Goal: Information Seeking & Learning: Learn about a topic

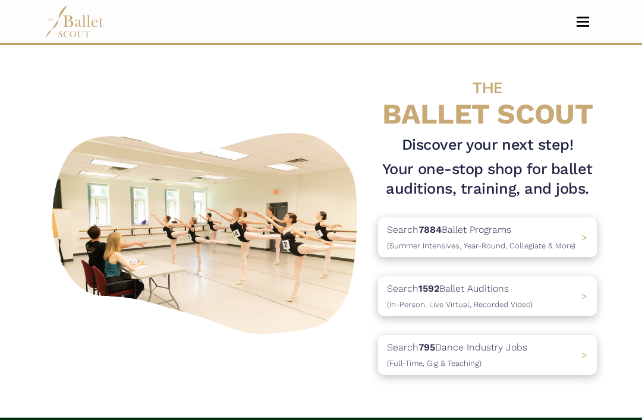
click at [588, 25] on span "Toggle navigation" at bounding box center [582, 25] width 12 height 2
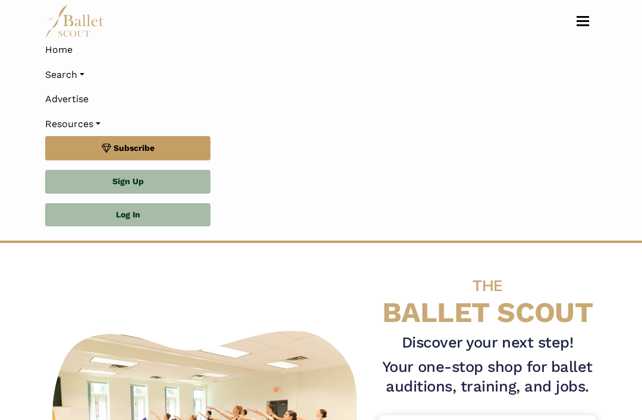
click at [178, 215] on link "Log In" at bounding box center [127, 215] width 165 height 24
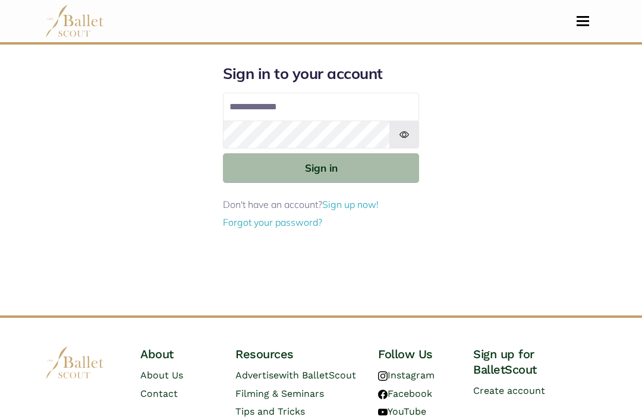
click at [359, 114] on input "Email address" at bounding box center [321, 107] width 196 height 29
type input "**********"
click at [321, 168] on button "Sign in" at bounding box center [321, 167] width 196 height 29
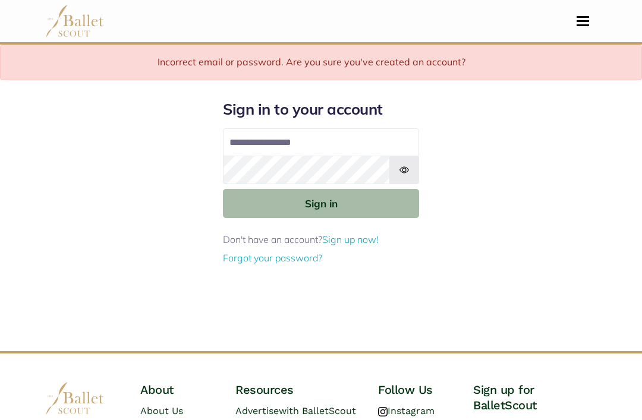
click at [408, 173] on img at bounding box center [404, 170] width 30 height 29
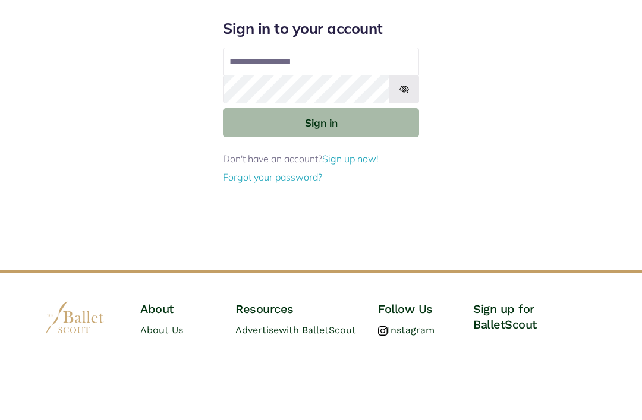
click at [393, 189] on button "Sign in" at bounding box center [321, 203] width 196 height 29
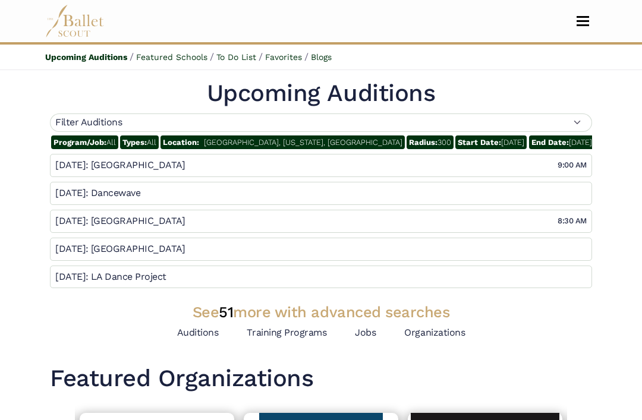
click at [203, 330] on link "Auditions" at bounding box center [198, 332] width 42 height 11
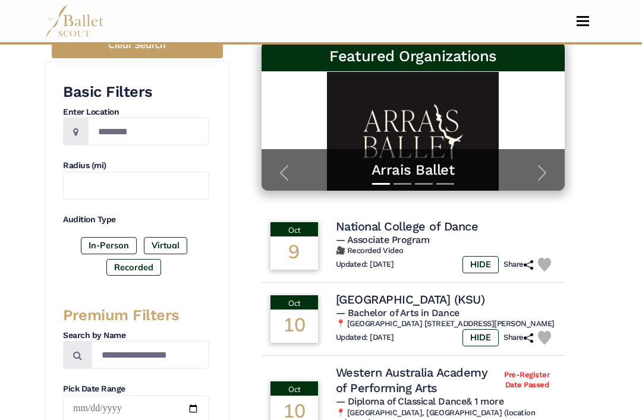
scroll to position [207, 0]
click at [191, 132] on input "Location" at bounding box center [148, 132] width 121 height 28
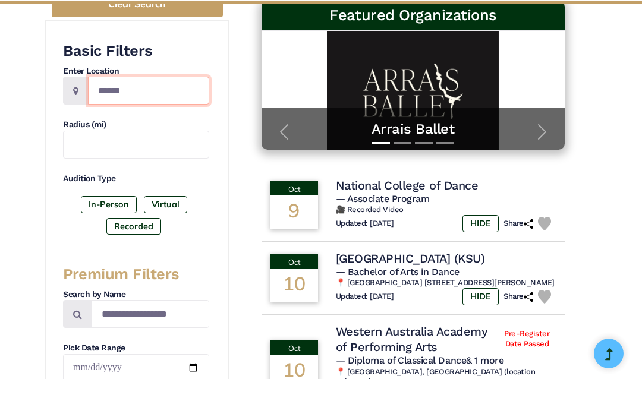
type input "******"
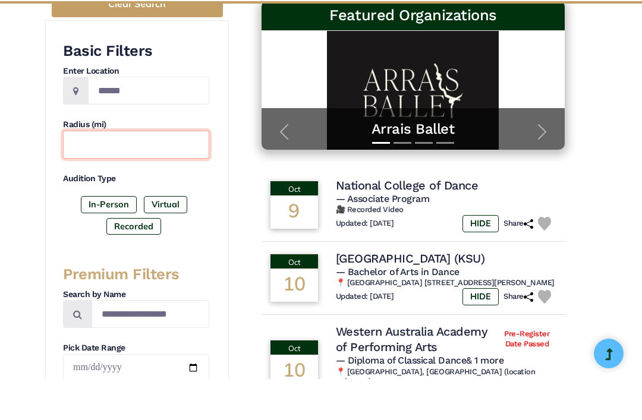
click at [200, 172] on input "text" at bounding box center [136, 186] width 146 height 28
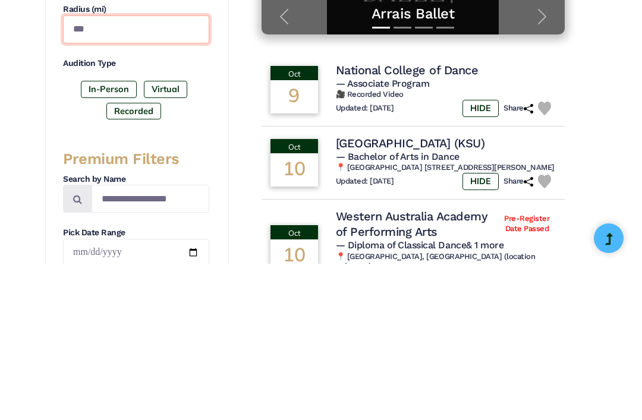
type input "***"
click at [118, 237] on label "In-Person" at bounding box center [109, 245] width 56 height 17
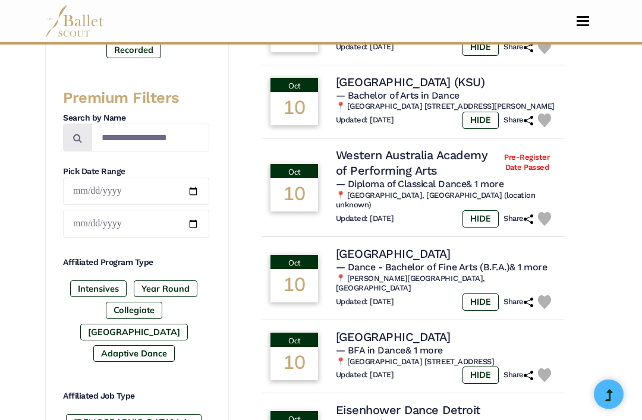
scroll to position [425, 0]
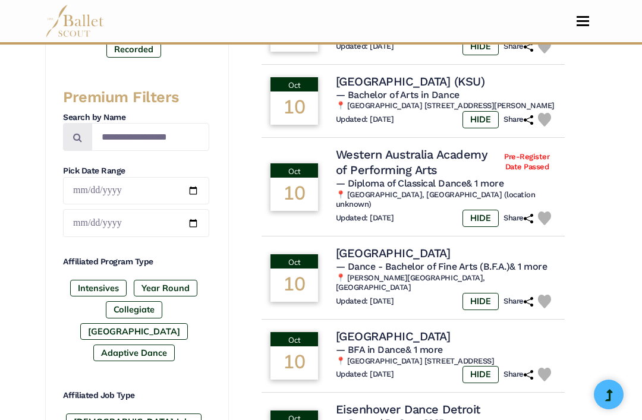
click at [112, 285] on label "Intensives" at bounding box center [98, 288] width 56 height 17
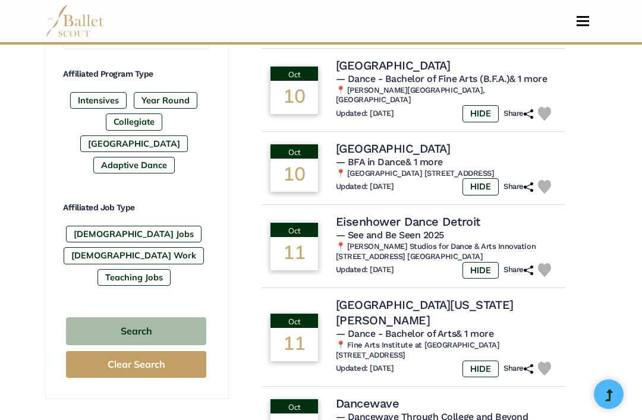
click at [184, 318] on button "Search" at bounding box center [136, 332] width 140 height 28
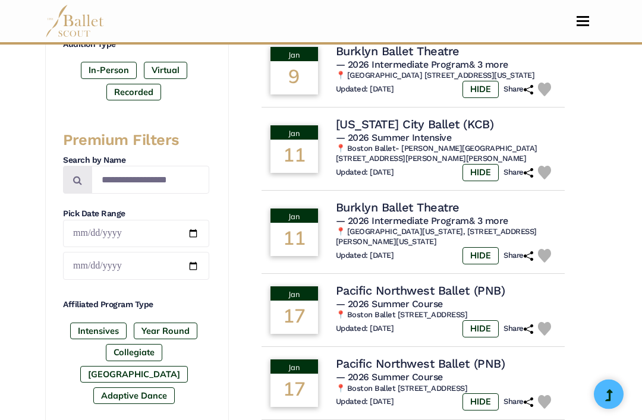
scroll to position [382, 0]
click at [538, 320] on div "HIDE Share" at bounding box center [508, 328] width 93 height 17
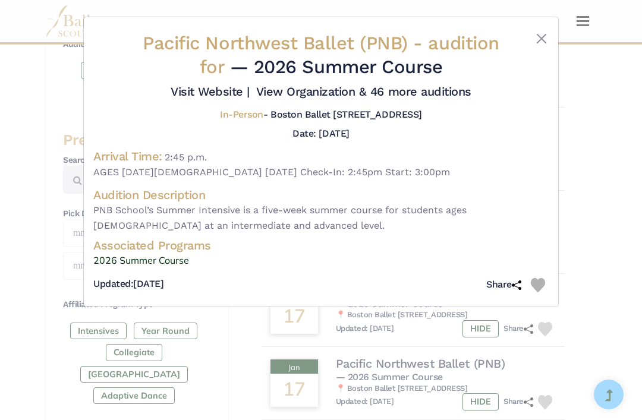
click at [543, 292] on img at bounding box center [538, 285] width 14 height 14
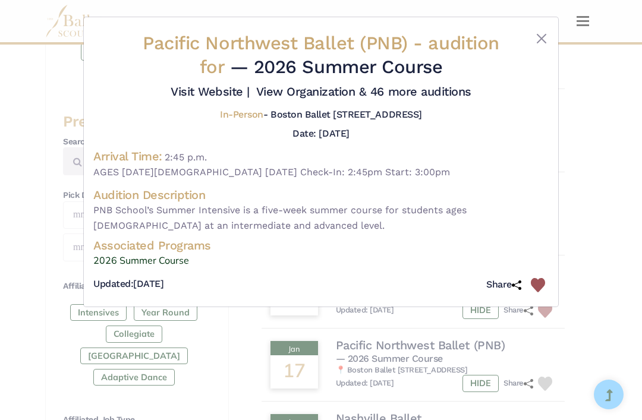
scroll to position [400, 0]
click at [542, 45] on button "Close" at bounding box center [541, 38] width 14 height 14
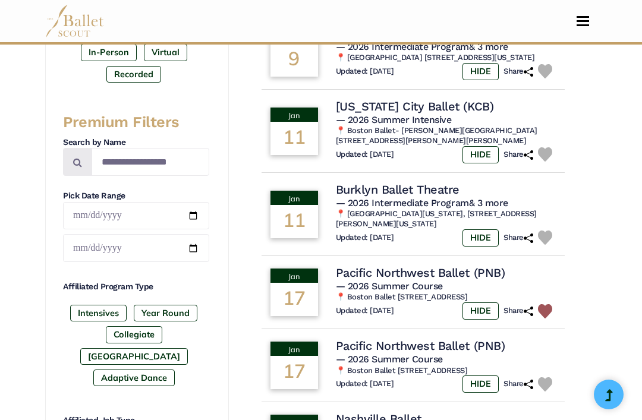
click at [546, 304] on img at bounding box center [545, 311] width 14 height 14
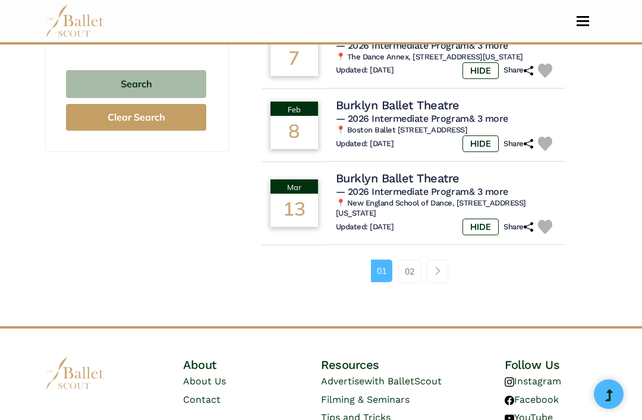
scroll to position [860, 0]
click at [404, 267] on link "02" at bounding box center [409, 272] width 23 height 24
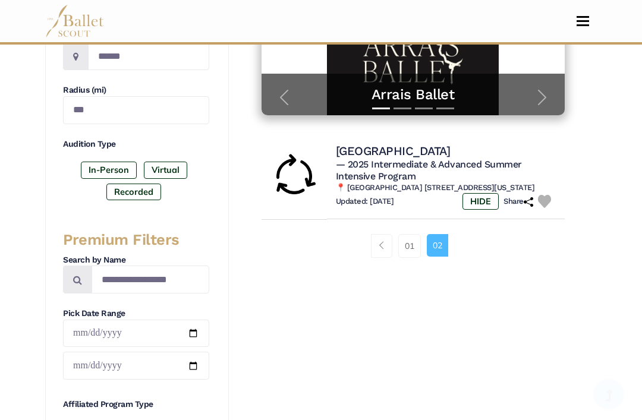
scroll to position [282, 0]
click at [409, 238] on link "01" at bounding box center [409, 246] width 23 height 24
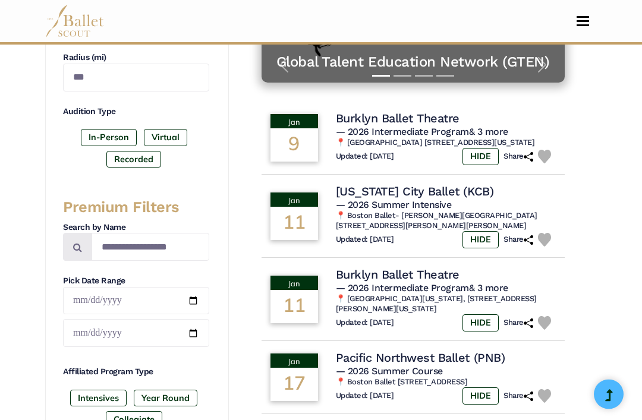
scroll to position [315, 0]
click at [445, 201] on span "— 2026 Summer Intensive" at bounding box center [394, 204] width 116 height 11
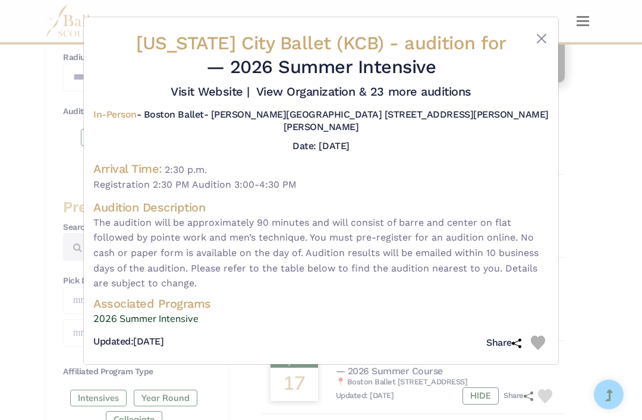
click at [538, 42] on button "Close" at bounding box center [541, 38] width 14 height 14
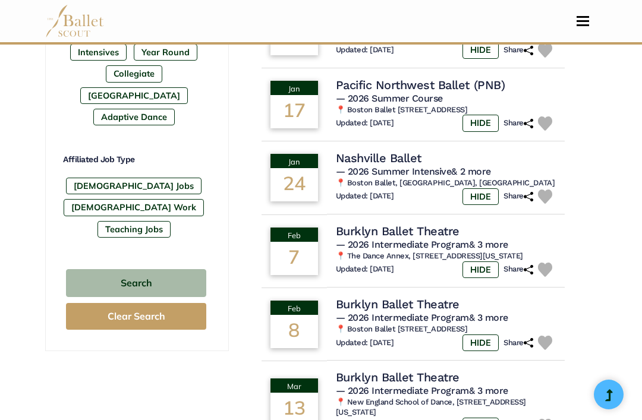
scroll to position [660, 0]
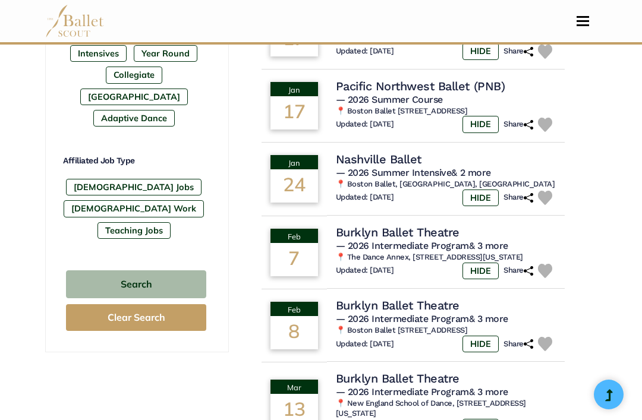
click at [442, 167] on span "— 2026 Summer Intensive & 2 more" at bounding box center [413, 172] width 155 height 11
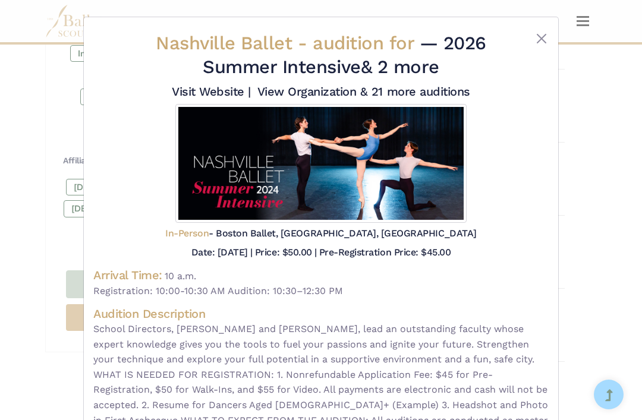
scroll to position [0, 0]
click at [544, 39] on button "Close" at bounding box center [541, 38] width 14 height 14
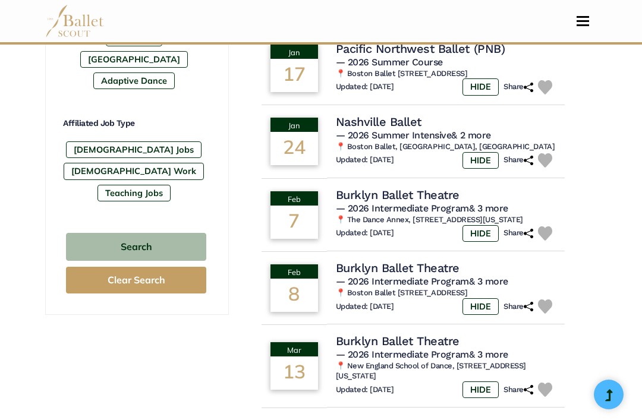
scroll to position [698, 0]
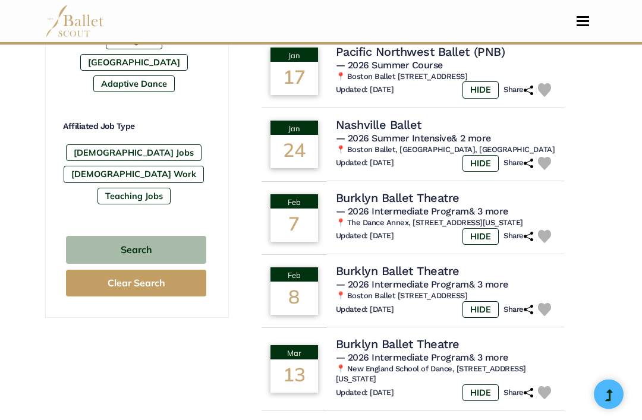
scroll to position [695, 0]
